Goal: Task Accomplishment & Management: Manage account settings

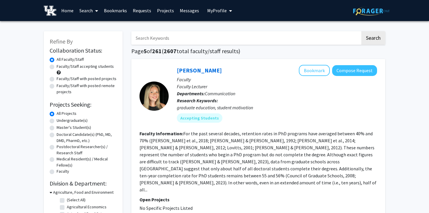
scroll to position [1378, 0]
click at [207, 13] on span "My Profile" at bounding box center [217, 11] width 20 height 6
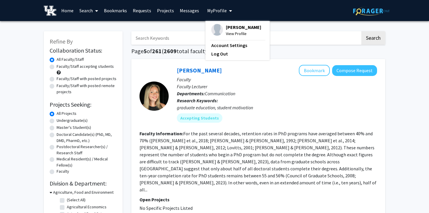
click at [231, 31] on span "View Profile" at bounding box center [243, 33] width 35 height 6
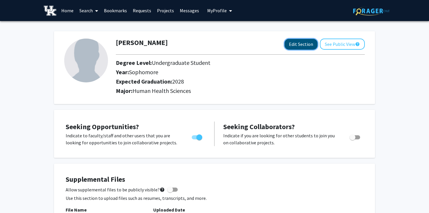
click at [291, 47] on button "Edit Section" at bounding box center [301, 44] width 33 height 11
select select "sophomore"
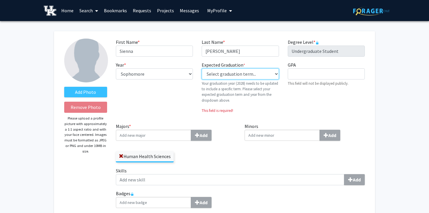
click at [239, 77] on select "Select graduation term... Previous: 2028 (Please select a specific term) Spring…" at bounding box center [240, 73] width 77 height 11
select select "42: spring_2028"
click at [202, 68] on select "Select graduation term... Previous: 2028 (Please select a specific term) Spring…" at bounding box center [240, 73] width 77 height 11
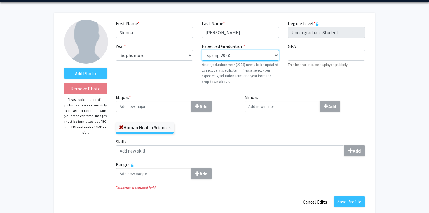
scroll to position [20, 0]
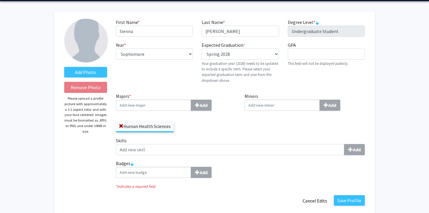
click at [224, 120] on div "Human Health Sciences" at bounding box center [176, 123] width 120 height 17
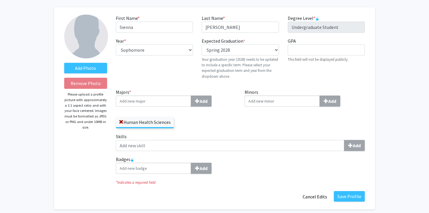
scroll to position [25, 0]
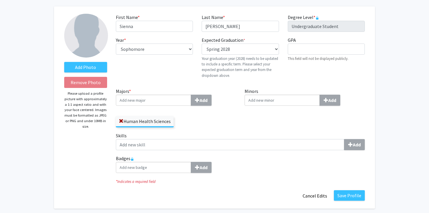
click at [177, 102] on input "Majors * Add" at bounding box center [153, 100] width 75 height 11
click at [220, 129] on div "Majors * Add Human Health Sciences" at bounding box center [176, 110] width 129 height 44
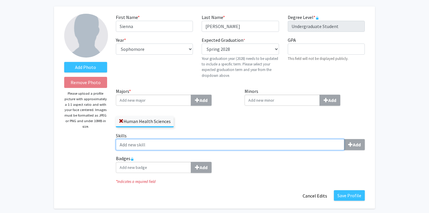
click at [187, 145] on input "Skills Add" at bounding box center [230, 144] width 229 height 11
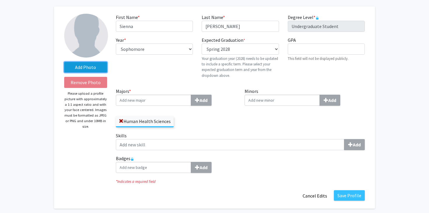
click at [97, 67] on label "Add Photo" at bounding box center [85, 67] width 43 height 11
click at [0, 0] on input "Add Photo" at bounding box center [0, 0] width 0 height 0
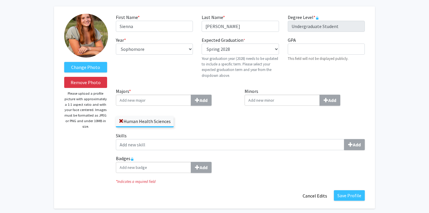
click at [92, 30] on img at bounding box center [86, 36] width 44 height 44
click at [91, 66] on label "Change Photo" at bounding box center [85, 67] width 43 height 11
click at [0, 0] on input "Change Photo" at bounding box center [0, 0] width 0 height 0
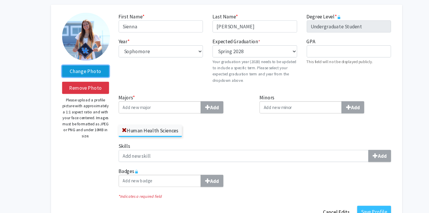
click at [95, 67] on label "Change Photo" at bounding box center [85, 67] width 43 height 11
click at [0, 0] on input "Change Photo" at bounding box center [0, 0] width 0 height 0
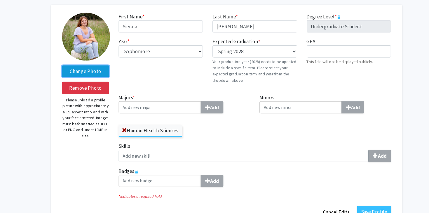
click at [90, 68] on label "Change Photo" at bounding box center [85, 67] width 43 height 11
click at [0, 0] on input "Change Photo" at bounding box center [0, 0] width 0 height 0
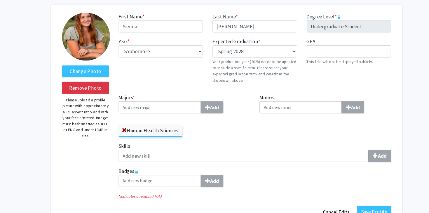
drag, startPoint x: 93, startPoint y: 33, endPoint x: 93, endPoint y: 40, distance: 7.3
click at [96, 65] on label "Change Photo" at bounding box center [85, 67] width 43 height 11
click at [0, 0] on input "Change Photo" at bounding box center [0, 0] width 0 height 0
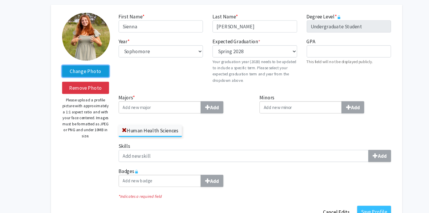
click at [92, 67] on label "Change Photo" at bounding box center [85, 67] width 43 height 11
click at [0, 0] on input "Change Photo" at bounding box center [0, 0] width 0 height 0
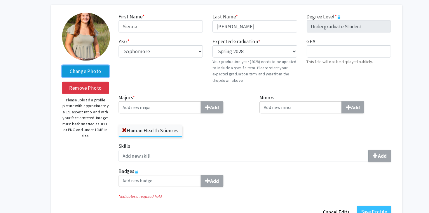
click at [102, 68] on label "Change Photo" at bounding box center [85, 67] width 43 height 11
click at [0, 0] on input "Change Photo" at bounding box center [0, 0] width 0 height 0
click at [95, 68] on label "Change Photo" at bounding box center [85, 67] width 43 height 11
click at [0, 0] on input "Change Photo" at bounding box center [0, 0] width 0 height 0
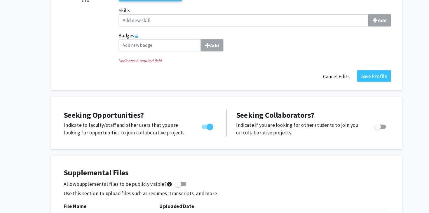
scroll to position [148, 0]
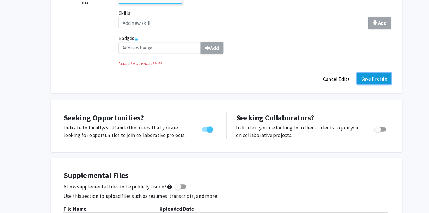
click at [352, 70] on button "Save Profile" at bounding box center [349, 72] width 31 height 11
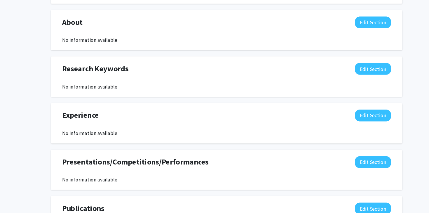
scroll to position [244, 0]
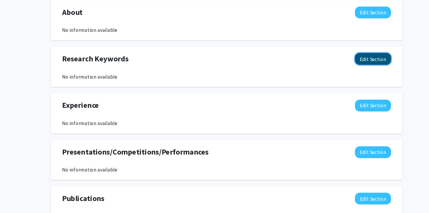
click at [337, 72] on button "Edit Section" at bounding box center [348, 72] width 33 height 11
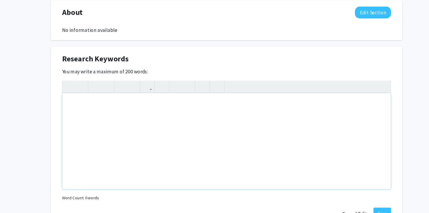
click at [140, 113] on div "Note to users with screen readers: Please deactivate our accessibility plugin f…" at bounding box center [215, 147] width 300 height 88
type textarea "[PERSON_NAME][MEDICAL_DATA], Sports Medicine, Neonatology, Vaccinations"
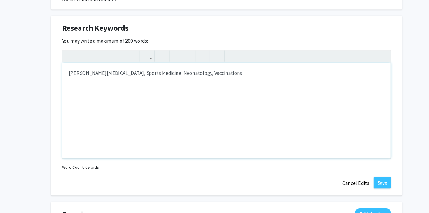
scroll to position [274, 0]
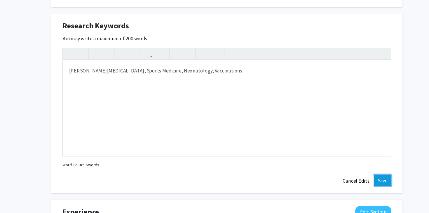
click at [360, 184] on button "Save" at bounding box center [357, 183] width 16 height 11
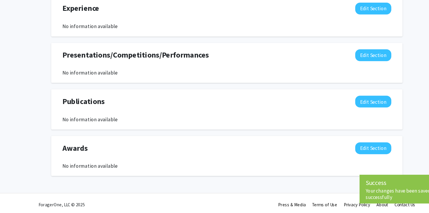
scroll to position [335, 0]
